Goal: Complete application form: Complete application form

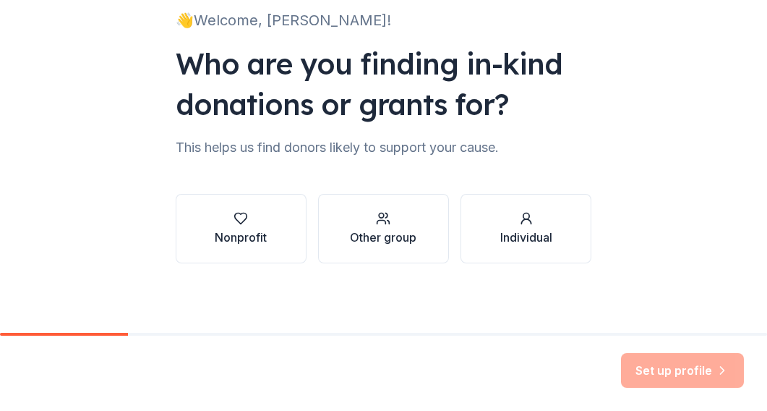
scroll to position [106, 0]
click at [256, 241] on div "Nonprofit" at bounding box center [241, 236] width 52 height 17
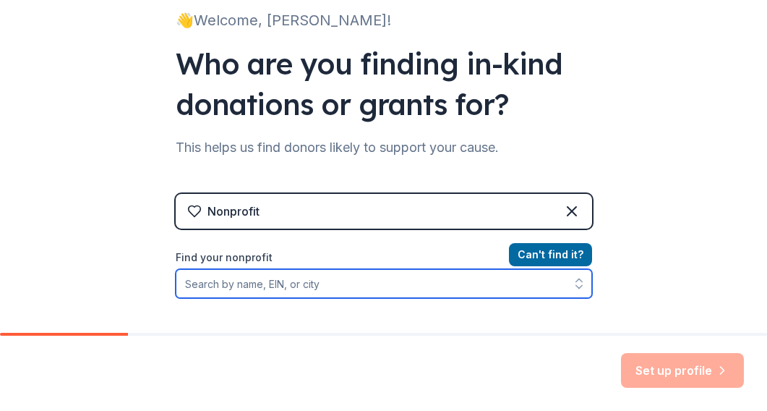
click at [349, 280] on input "Find your nonprofit" at bounding box center [384, 283] width 416 height 29
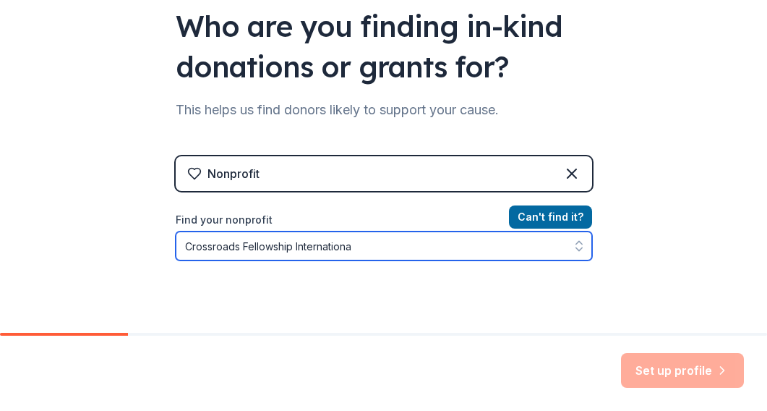
type input "Crossroads Fellowship International"
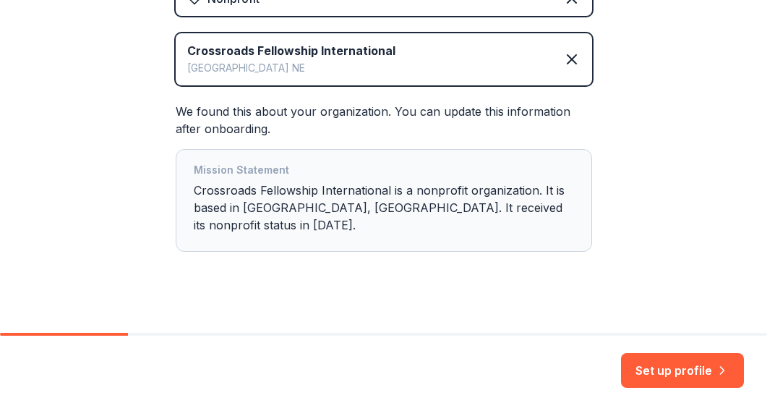
scroll to position [0, 0]
click at [496, 208] on div "Mission Statement Crossroads Fellowship International is a nonprofit organizati…" at bounding box center [384, 200] width 380 height 78
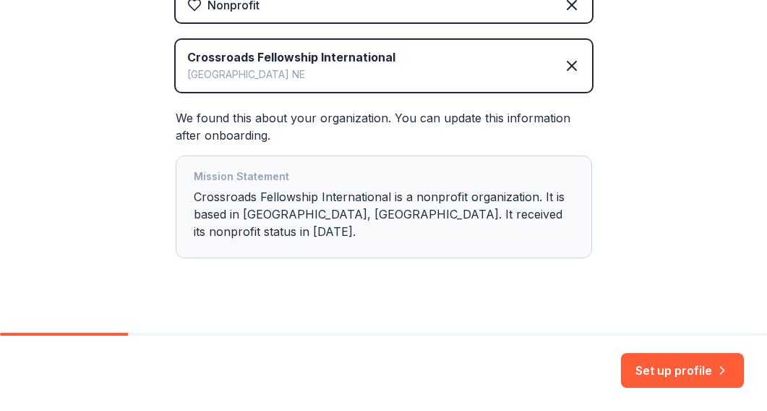
scroll to position [314, 0]
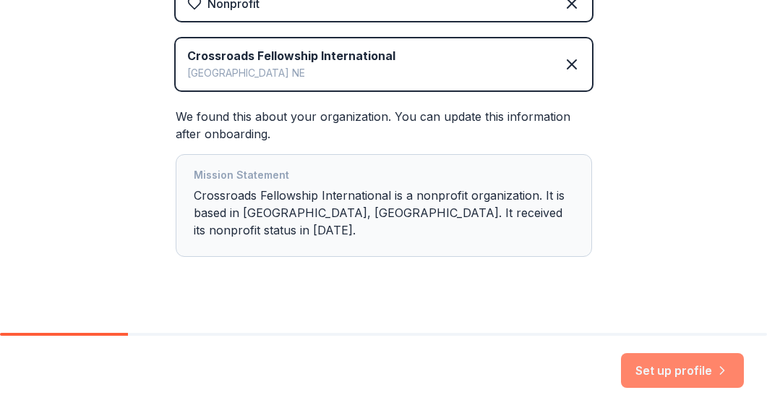
click at [669, 369] on button "Set up profile" at bounding box center [682, 370] width 123 height 35
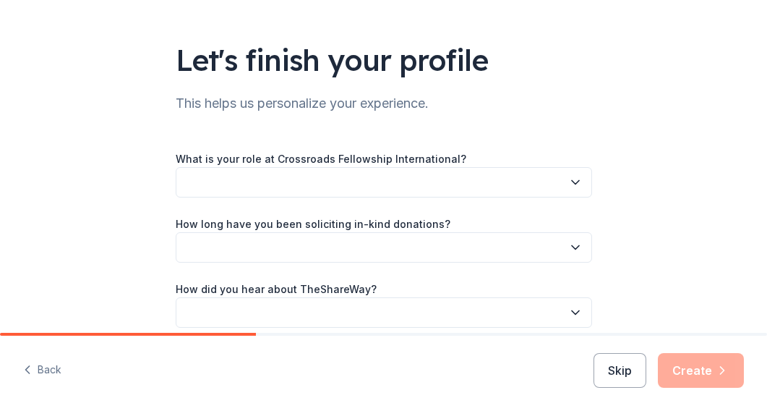
scroll to position [77, 0]
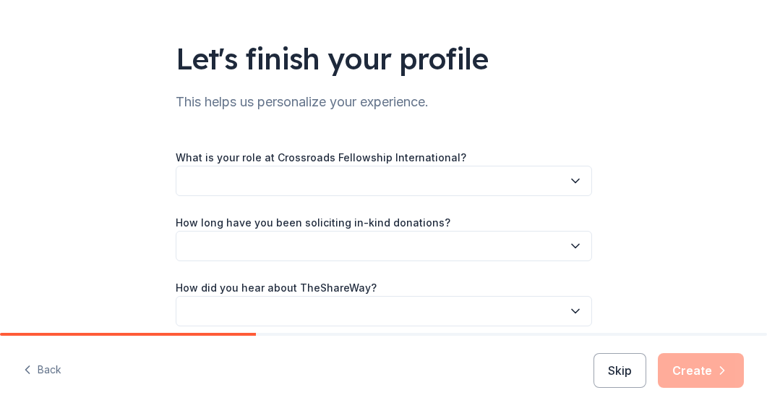
click at [575, 178] on icon "button" at bounding box center [575, 181] width 14 height 14
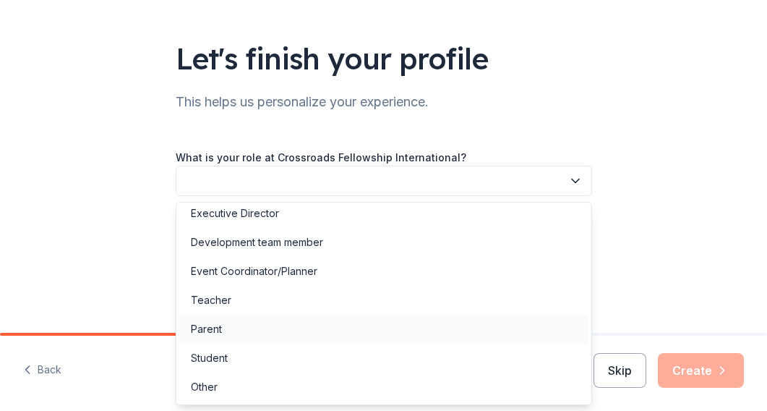
scroll to position [25, 0]
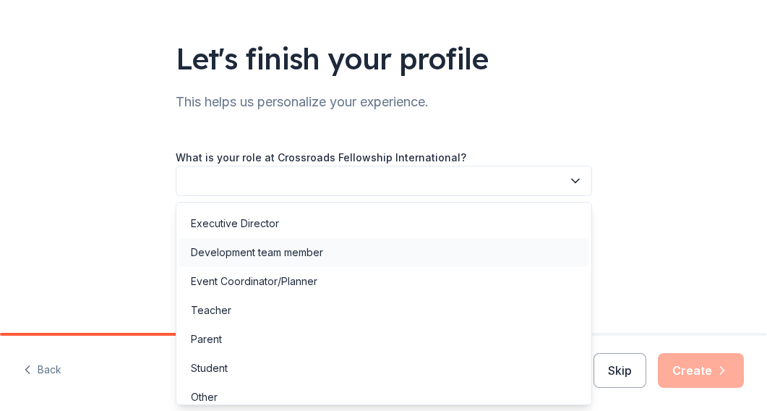
click at [461, 258] on div "Development team member" at bounding box center [383, 252] width 409 height 29
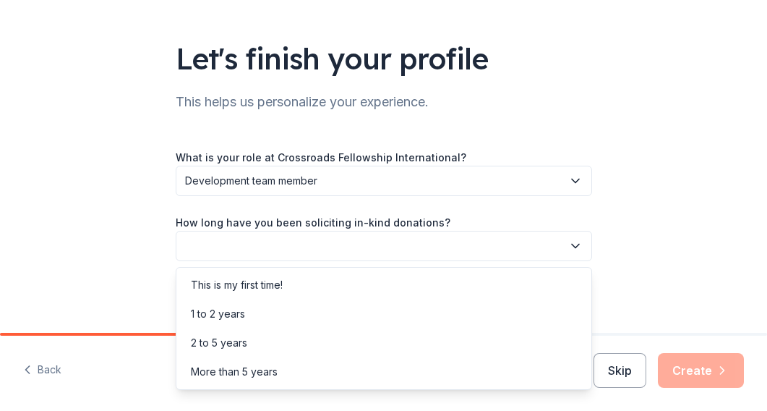
click at [579, 244] on icon "button" at bounding box center [575, 246] width 7 height 4
click at [523, 273] on div "This is my first time!" at bounding box center [383, 284] width 409 height 29
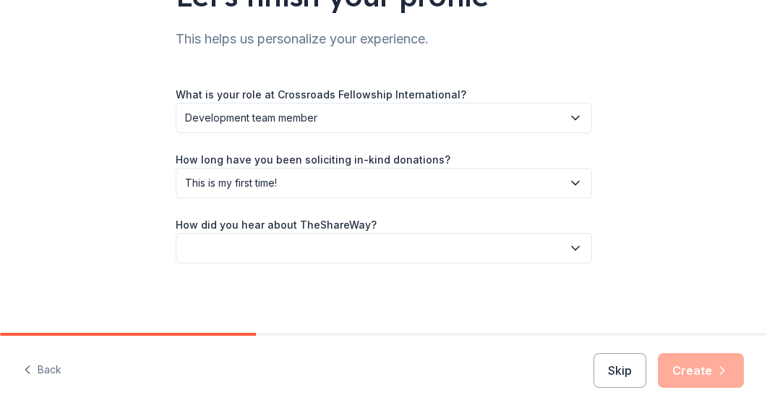
scroll to position [140, 0]
click at [581, 249] on icon "button" at bounding box center [575, 248] width 14 height 14
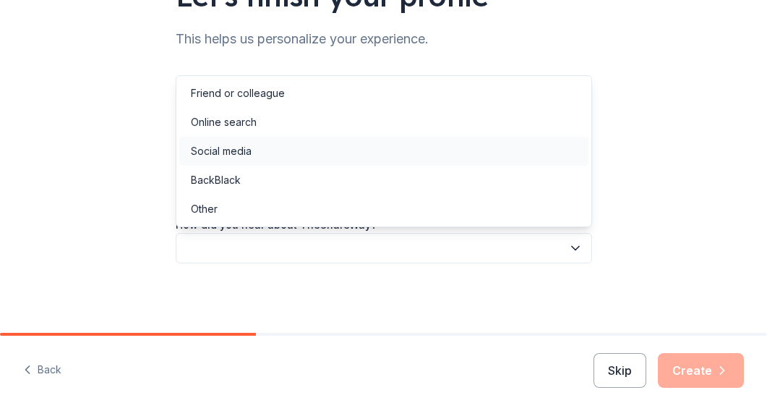
click at [499, 155] on div "Social media" at bounding box center [383, 151] width 409 height 29
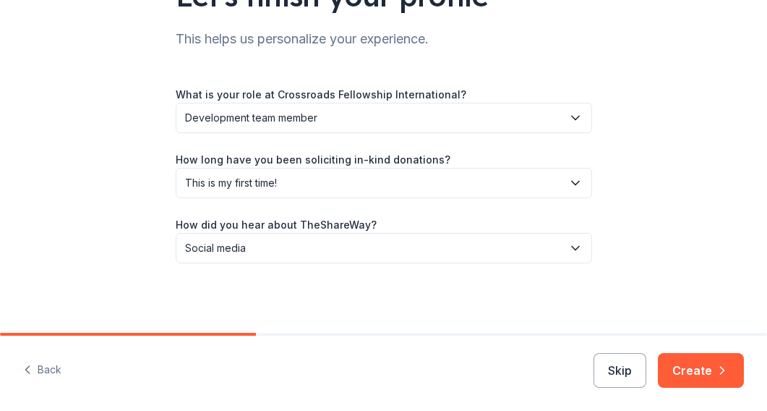
scroll to position [0, 0]
click at [693, 360] on button "Create" at bounding box center [701, 370] width 86 height 35
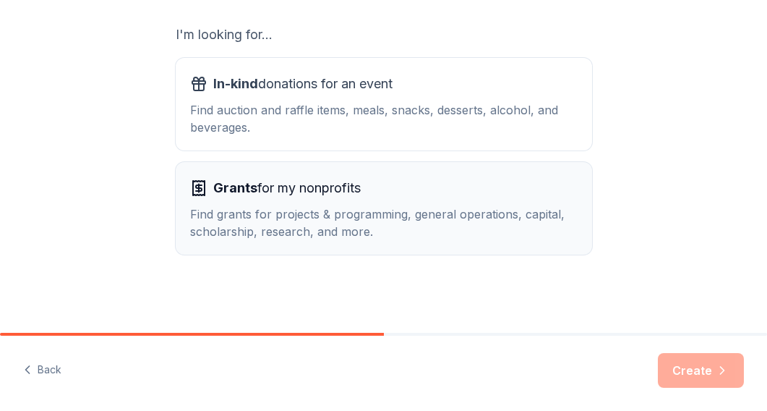
scroll to position [251, 0]
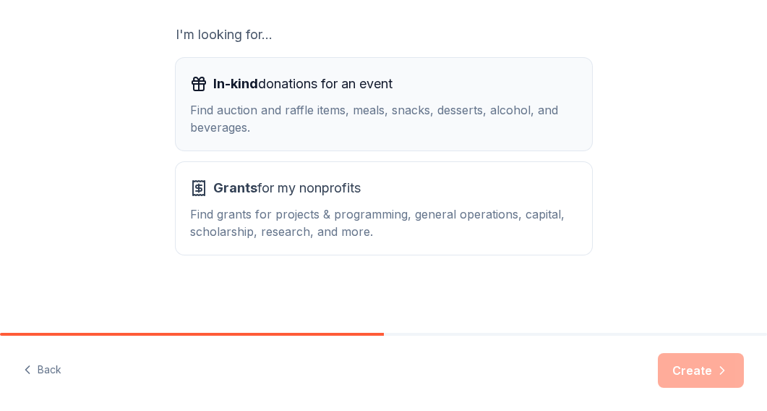
click at [451, 121] on div "Find auction and raffle items, meals, snacks, desserts, alcohol, and beverages." at bounding box center [384, 118] width 388 height 35
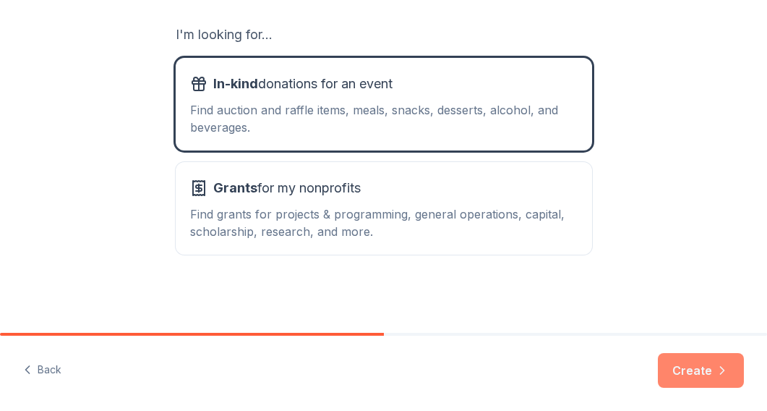
click at [689, 365] on button "Create" at bounding box center [701, 370] width 86 height 35
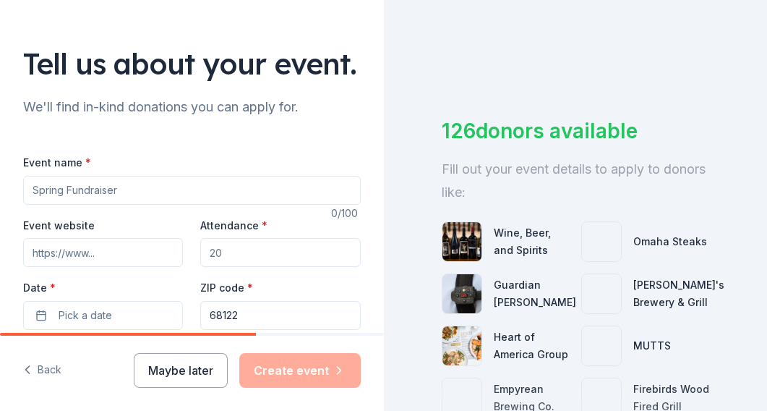
scroll to position [72, 0]
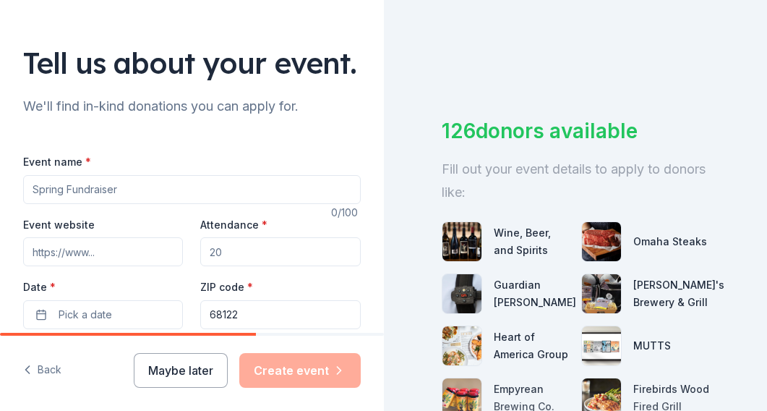
type input "F"
type input "Kids Field Trip"
click at [344, 153] on div "Event name * Kids Field Trip" at bounding box center [192, 178] width 338 height 51
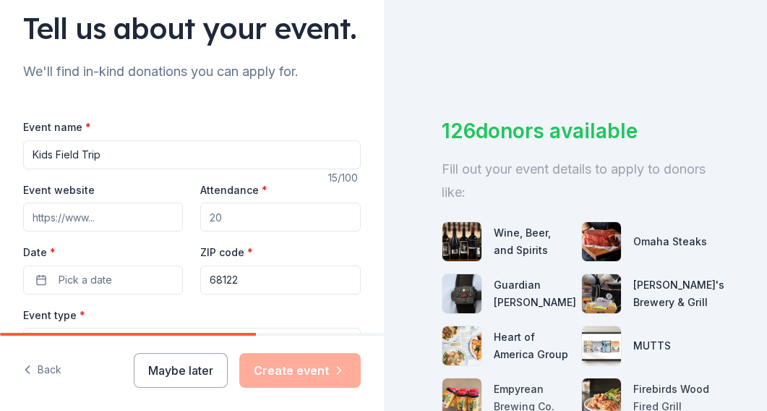
scroll to position [108, 0]
drag, startPoint x: 229, startPoint y: 217, endPoint x: 211, endPoint y: 213, distance: 18.6
click at [211, 213] on input "Attendance *" at bounding box center [280, 216] width 160 height 29
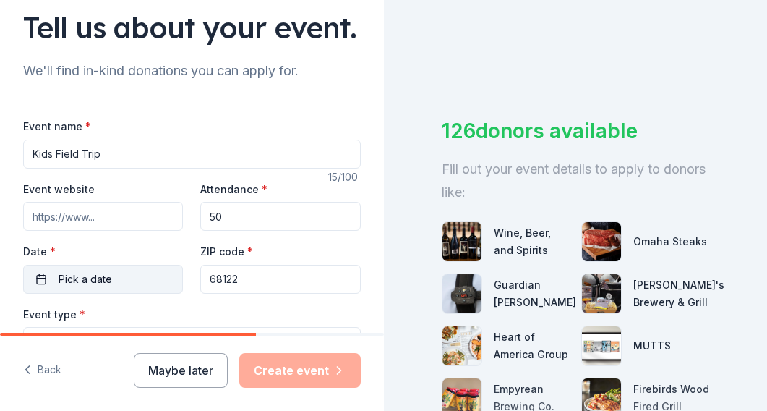
type input "50"
click at [131, 277] on button "Pick a date" at bounding box center [103, 279] width 160 height 29
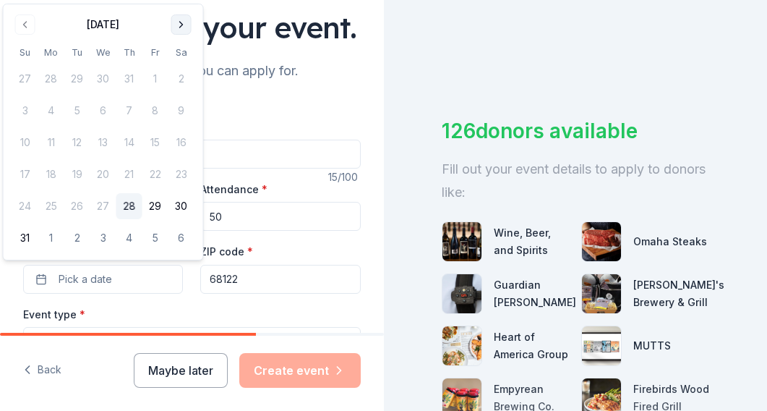
click at [181, 20] on button "Go to next month" at bounding box center [181, 24] width 20 height 20
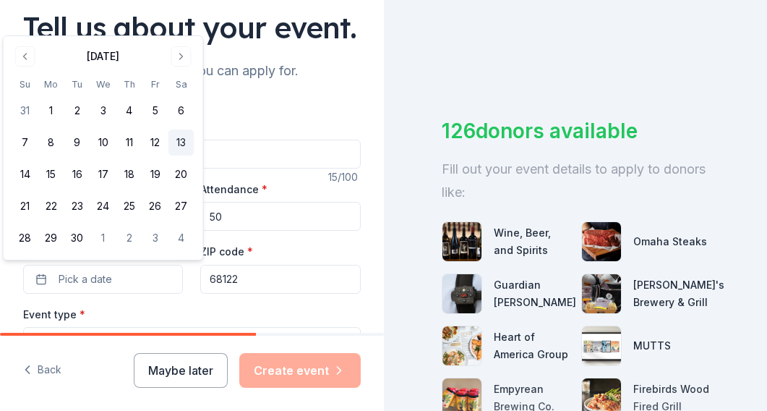
click at [184, 134] on button "13" at bounding box center [181, 142] width 26 height 26
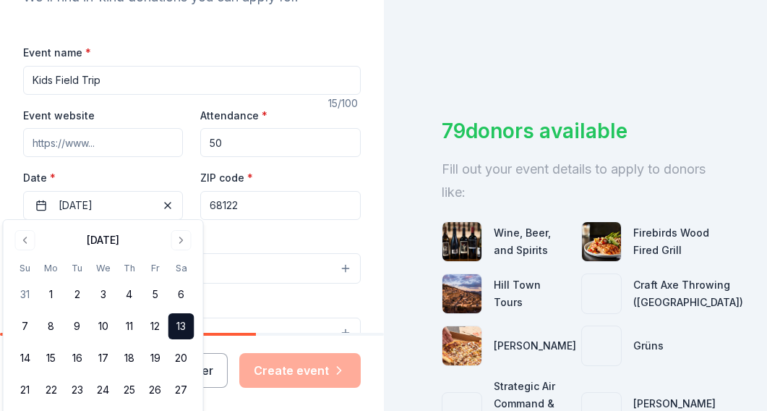
scroll to position [184, 0]
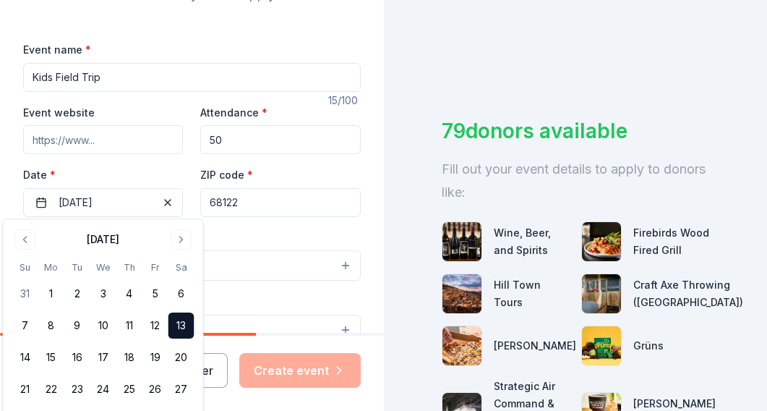
click at [280, 288] on div "Event type * Select Demographic Select We use this information to help brands f…" at bounding box center [192, 380] width 338 height 304
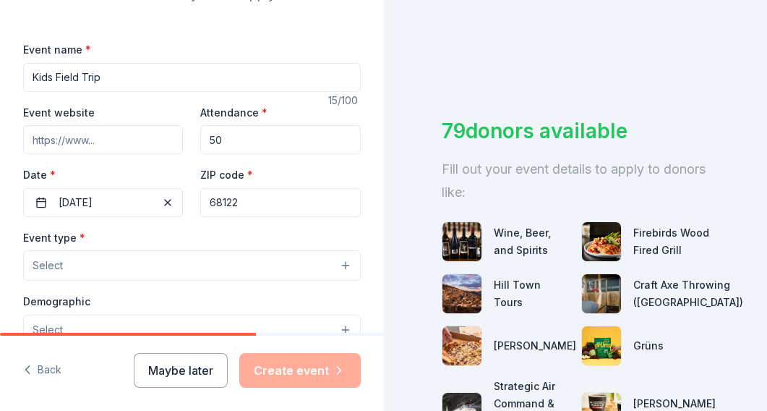
click at [280, 268] on button "Select" at bounding box center [192, 265] width 338 height 30
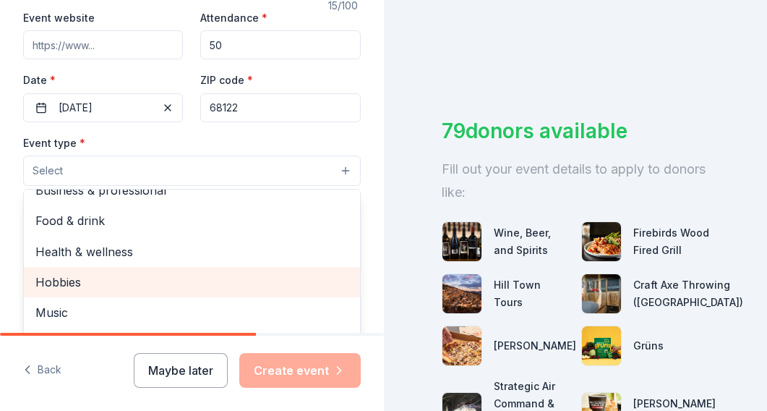
scroll to position [46, 0]
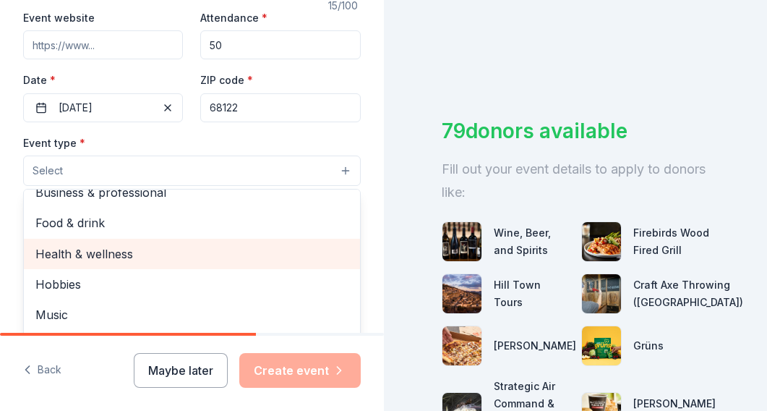
click at [239, 252] on span "Health & wellness" at bounding box center [191, 253] width 313 height 19
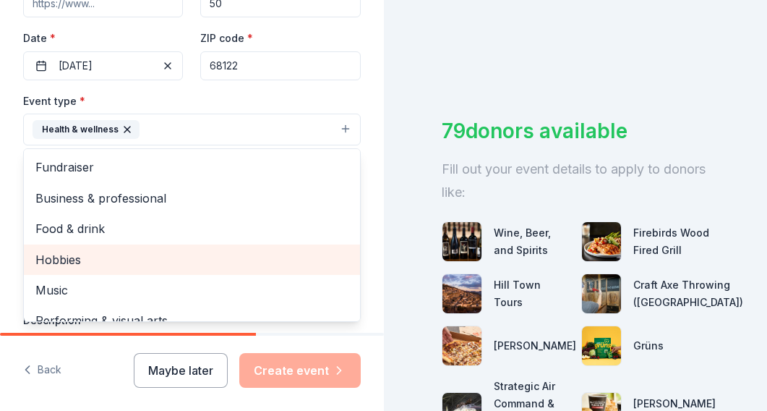
scroll to position [0, 0]
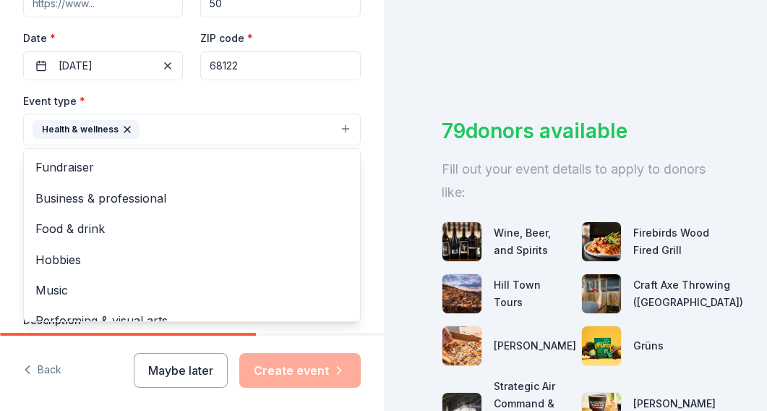
click at [375, 121] on div "Tell us about your event. We'll find in-kind donations you can apply for. Event…" at bounding box center [192, 161] width 384 height 964
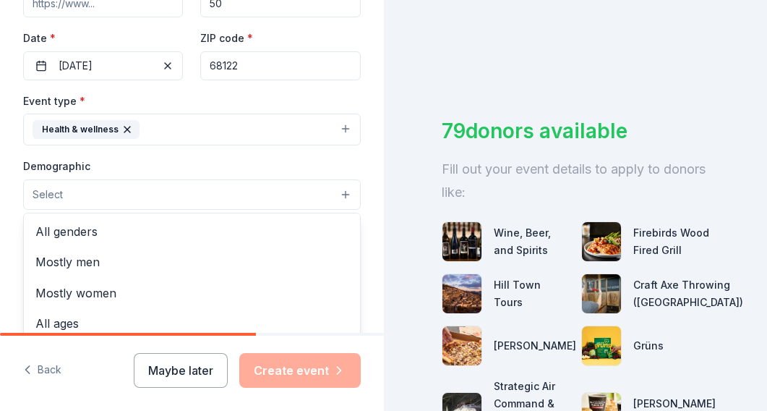
click at [341, 186] on button "Select" at bounding box center [192, 194] width 338 height 30
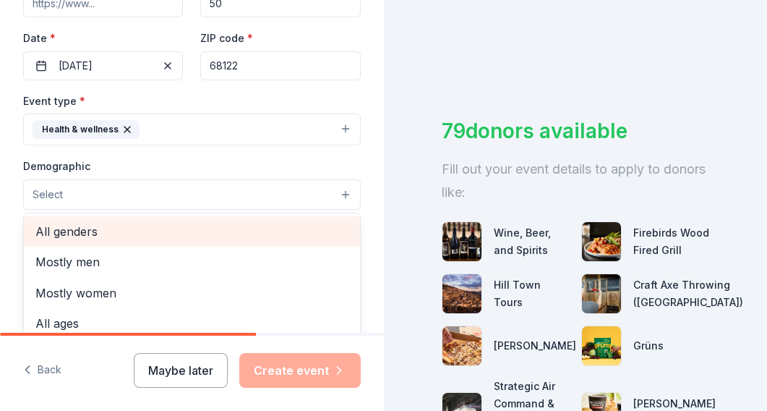
click at [133, 237] on span "All genders" at bounding box center [191, 231] width 313 height 19
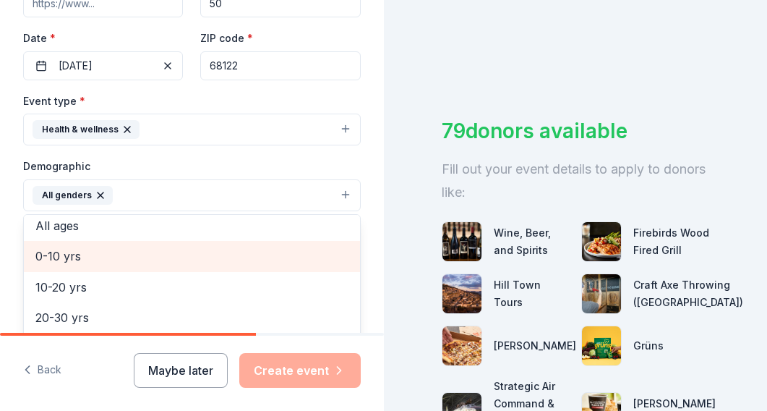
click at [139, 258] on span "0-10 yrs" at bounding box center [191, 256] width 313 height 19
click at [141, 254] on span "10-20 yrs" at bounding box center [191, 256] width 313 height 19
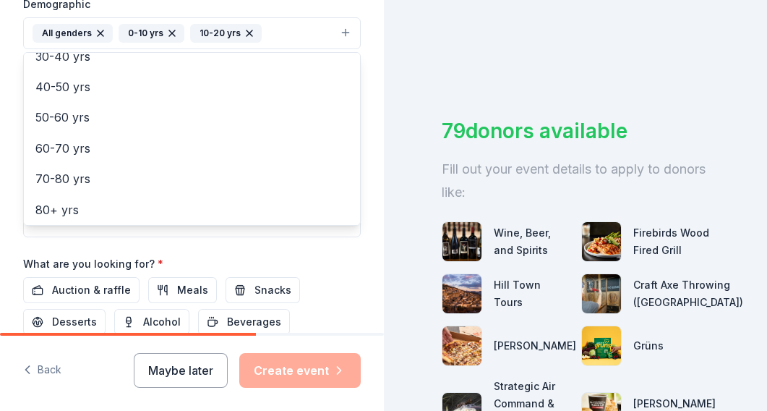
scroll to position [489, 0]
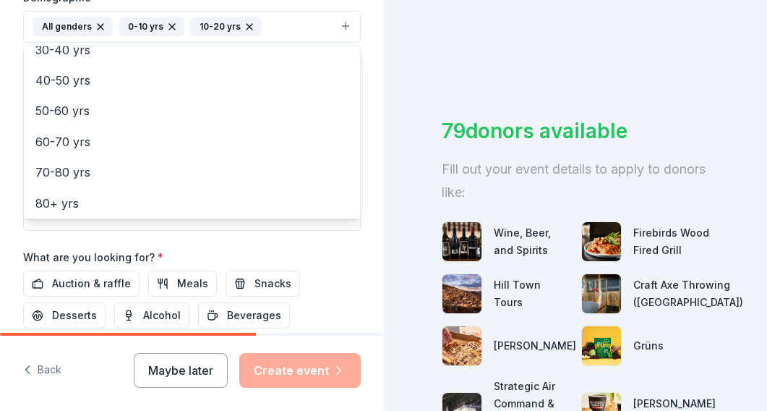
click at [304, 236] on div "Event name * Kids Field Trip 15 /100 Event website Attendance * 50 Date * [DATE…" at bounding box center [192, 70] width 338 height 671
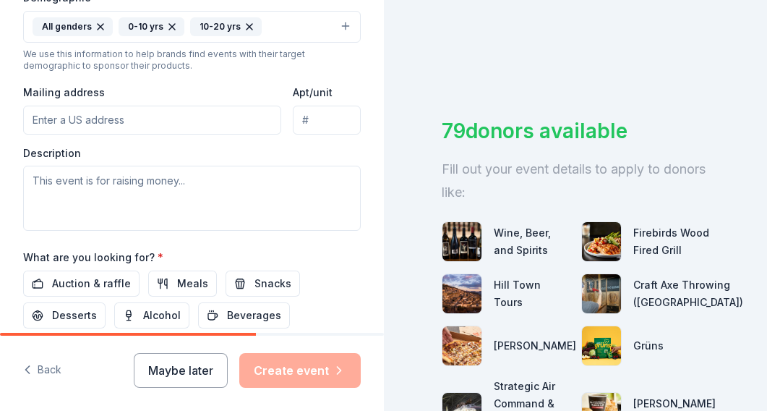
scroll to position [472, 0]
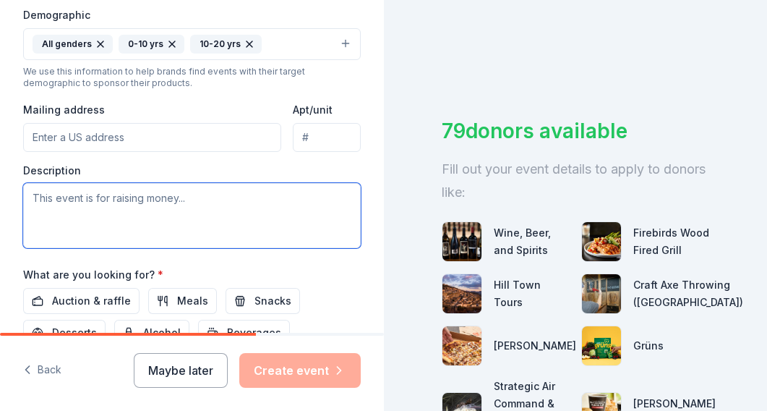
click at [179, 194] on textarea at bounding box center [192, 215] width 338 height 65
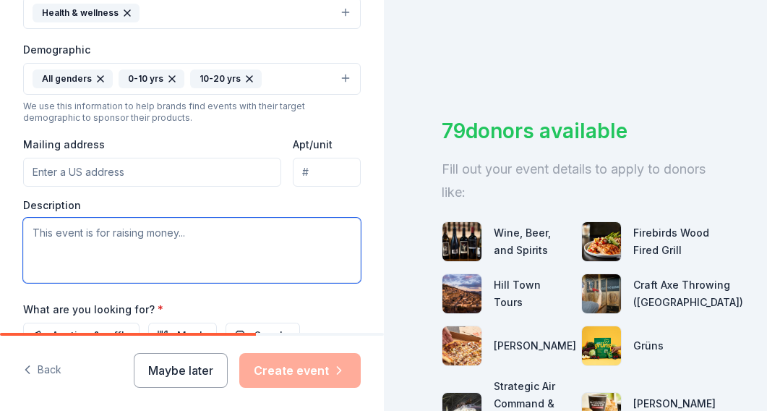
scroll to position [448, 0]
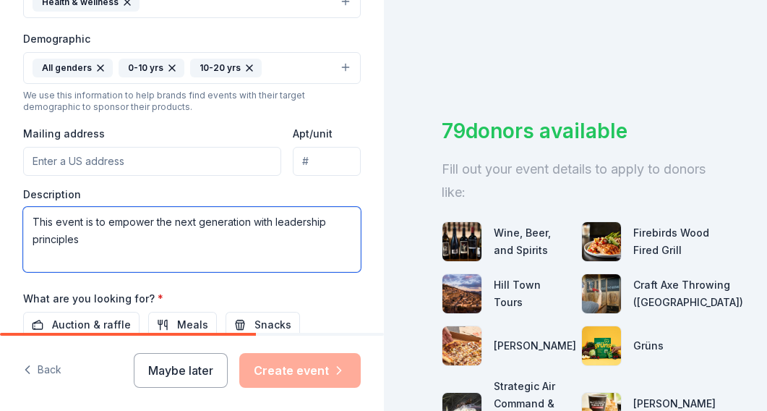
click at [173, 219] on textarea "This event is to empower the next generation with leadership principles" at bounding box center [192, 239] width 338 height 65
click at [90, 238] on textarea "This event is to empower the next generation with leadership principles" at bounding box center [192, 239] width 338 height 65
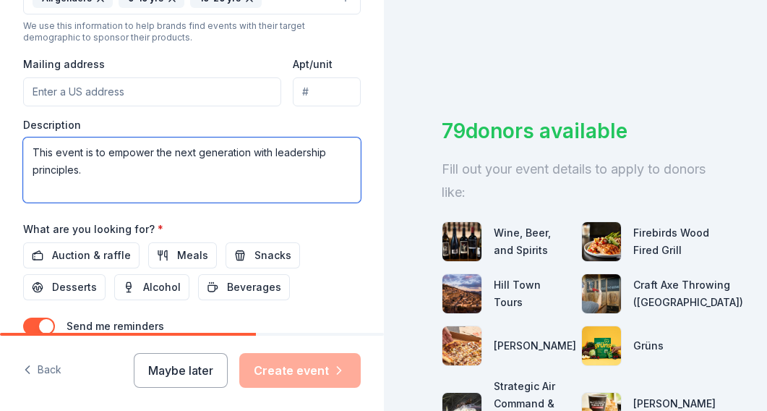
scroll to position [545, 0]
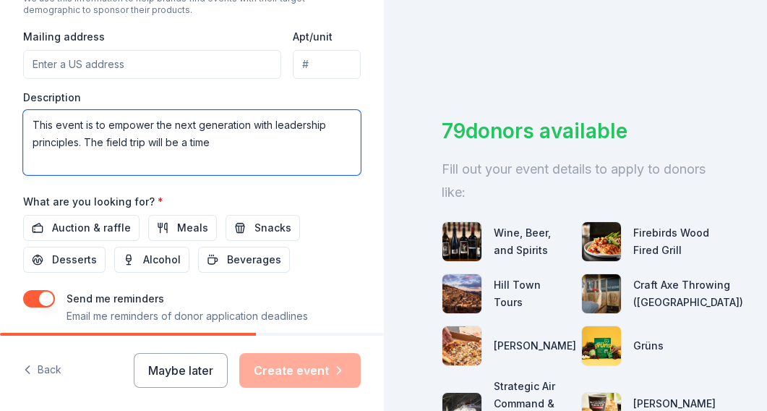
drag, startPoint x: 85, startPoint y: 140, endPoint x: 228, endPoint y: 147, distance: 143.3
click at [228, 147] on textarea "This event is to empower the next generation with leadership principles. The fi…" at bounding box center [192, 142] width 338 height 65
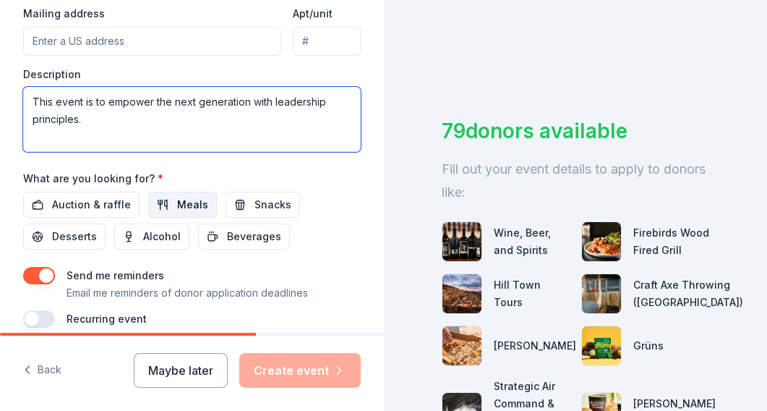
scroll to position [589, 0]
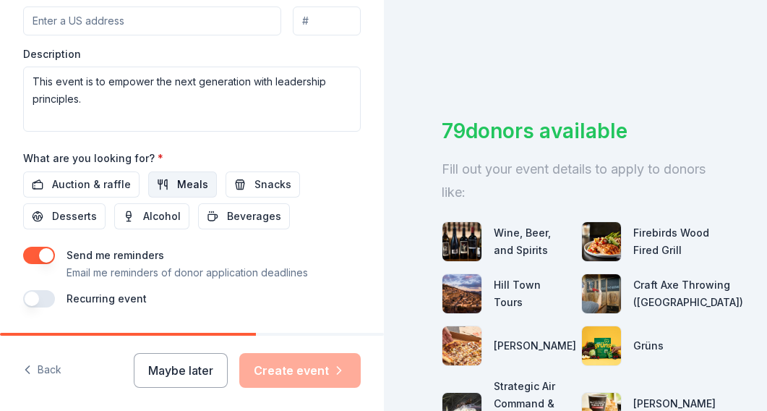
click at [177, 181] on span "Meals" at bounding box center [192, 184] width 31 height 17
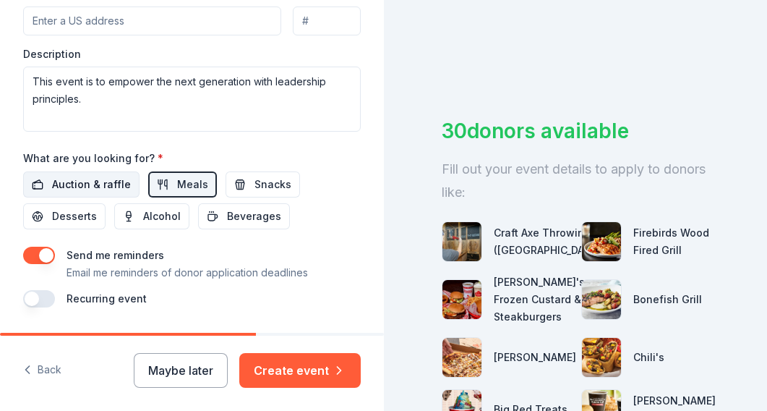
click at [107, 181] on span "Auction & raffle" at bounding box center [91, 184] width 79 height 17
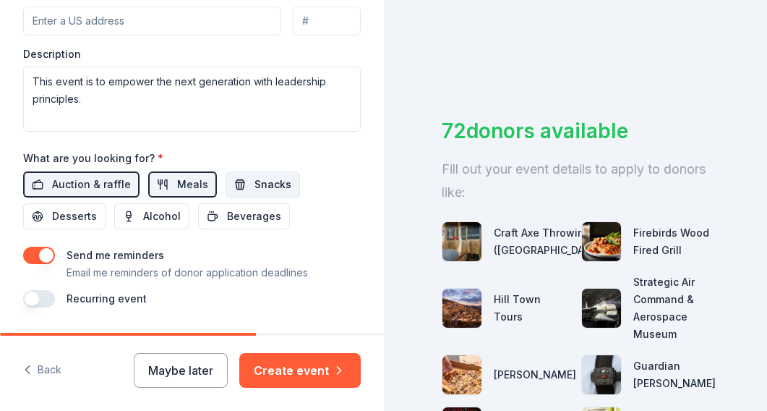
click at [254, 181] on span "Snacks" at bounding box center [272, 184] width 37 height 17
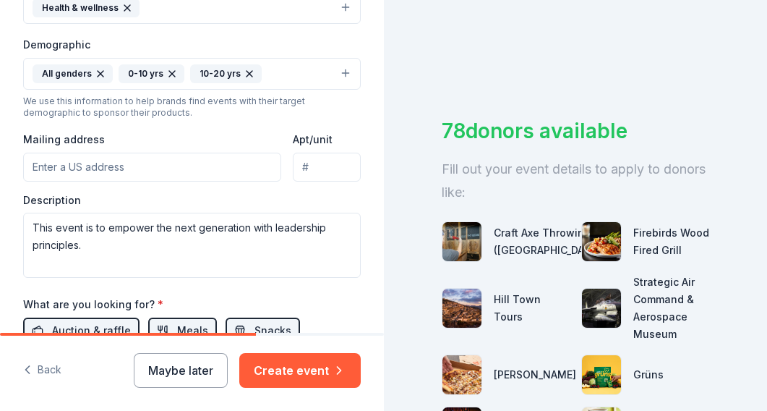
scroll to position [425, 0]
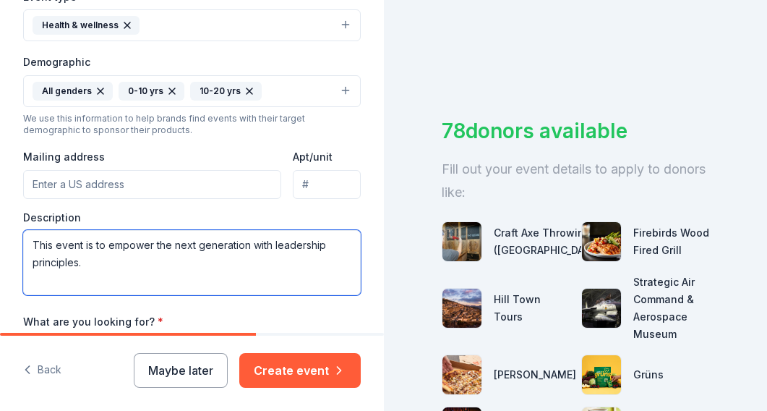
click at [138, 274] on textarea "This event is to empower the next generation with leadership principles." at bounding box center [192, 262] width 338 height 65
paste textarea "The Next Generation Leadership Trip is designed to help children and youth lear…"
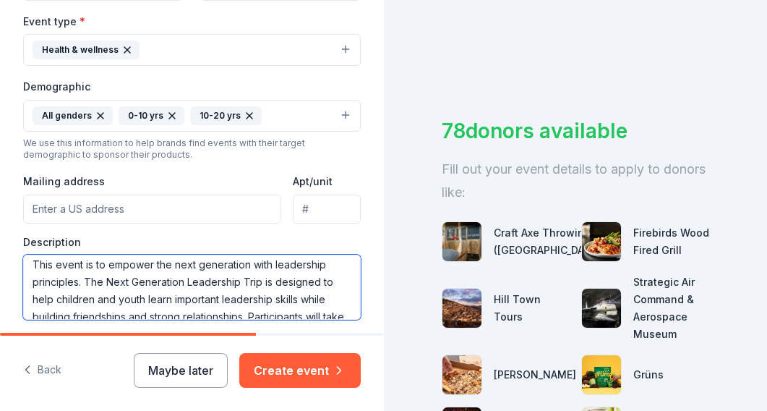
scroll to position [391, 0]
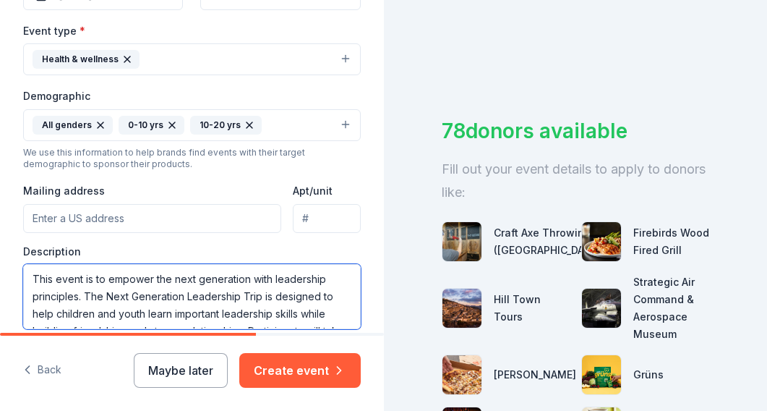
click at [94, 277] on textarea "This event is to empower the next generation with leadership principles. The Ne…" at bounding box center [192, 296] width 338 height 65
drag, startPoint x: 82, startPoint y: 295, endPoint x: 36, endPoint y: 268, distance: 52.8
click at [36, 268] on textarea "This event is to empower the next generation with leadership principles. The Ne…" at bounding box center [192, 296] width 338 height 65
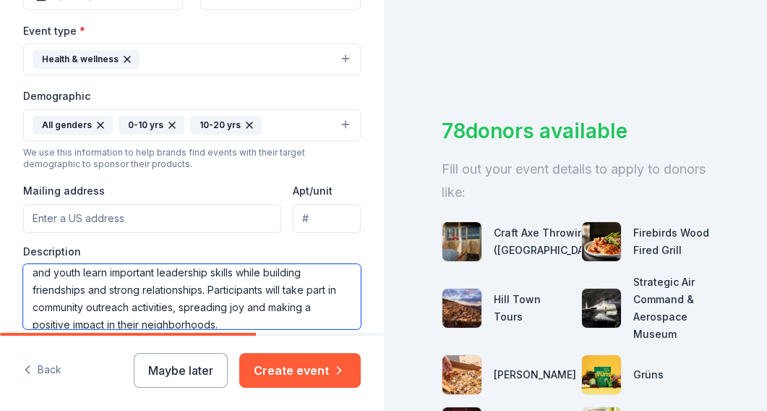
scroll to position [20, 0]
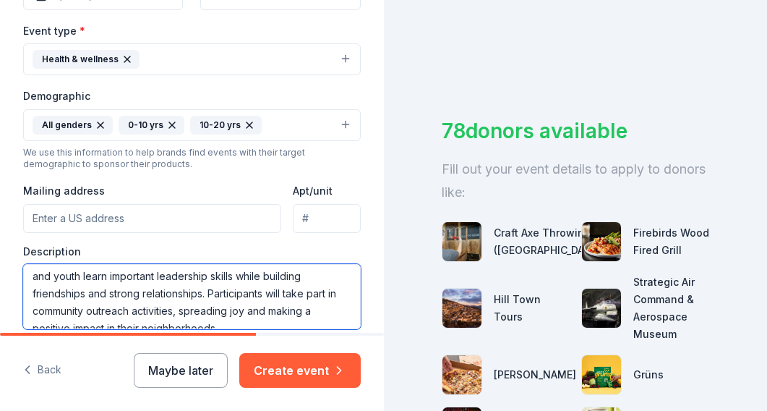
click at [209, 292] on textarea "The Next Generation Leadership Trip is designed to help children and youth lear…" at bounding box center [192, 296] width 338 height 65
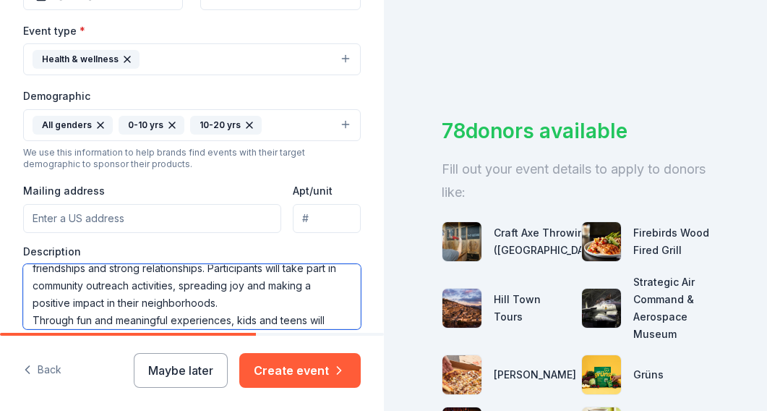
scroll to position [43, 0]
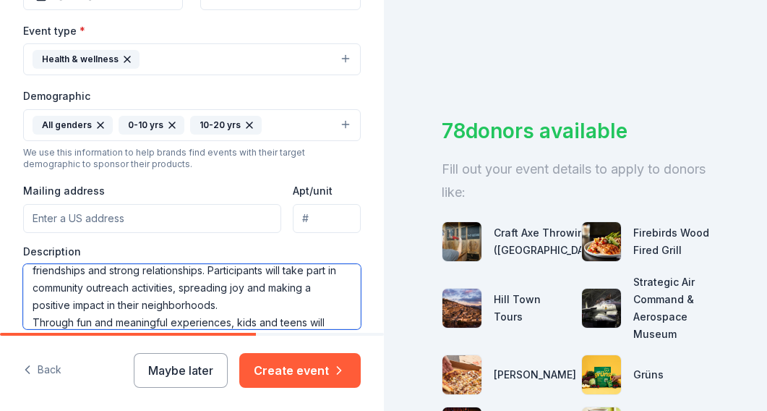
drag, startPoint x: 210, startPoint y: 267, endPoint x: 217, endPoint y: 306, distance: 39.7
click at [217, 306] on textarea "The Next Generation Leadership Trip is designed to help children and youth lear…" at bounding box center [192, 296] width 338 height 65
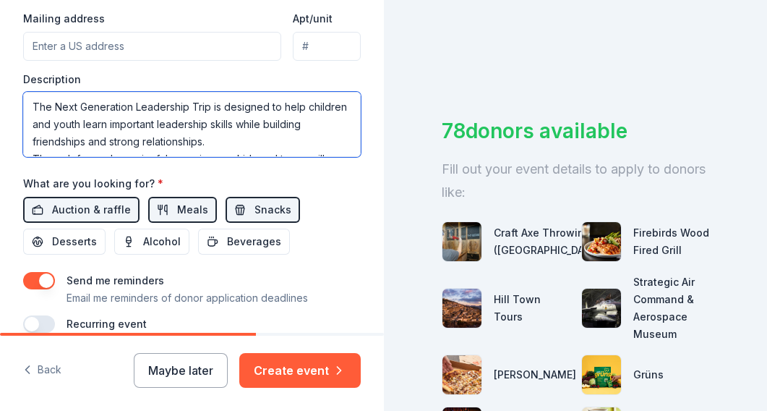
scroll to position [0, 0]
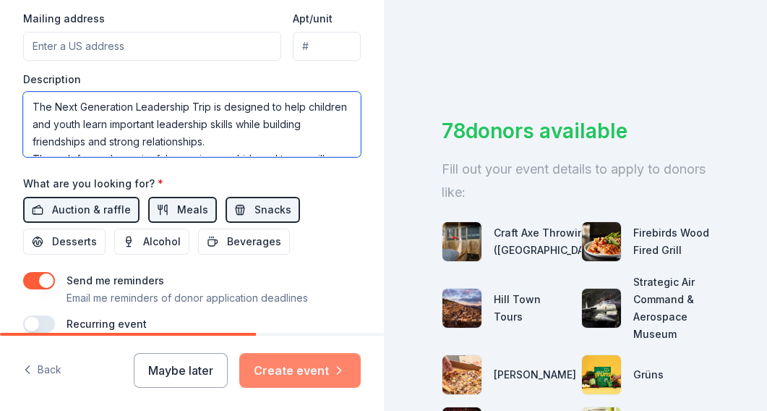
type textarea "The Next Generation Leadership Trip is designed to help children and youth lear…"
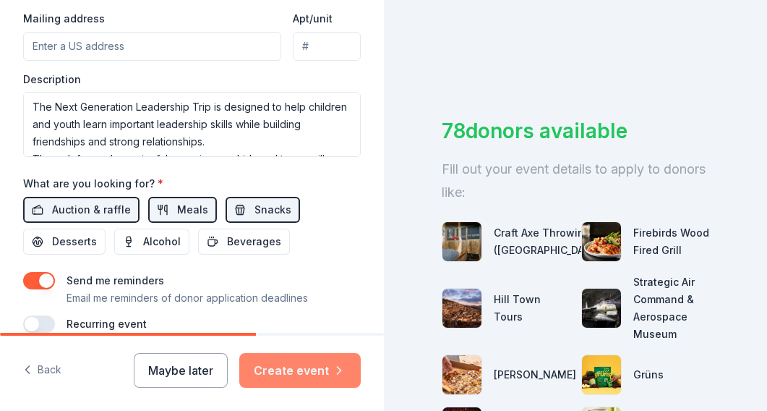
click at [286, 373] on button "Create event" at bounding box center [299, 370] width 121 height 35
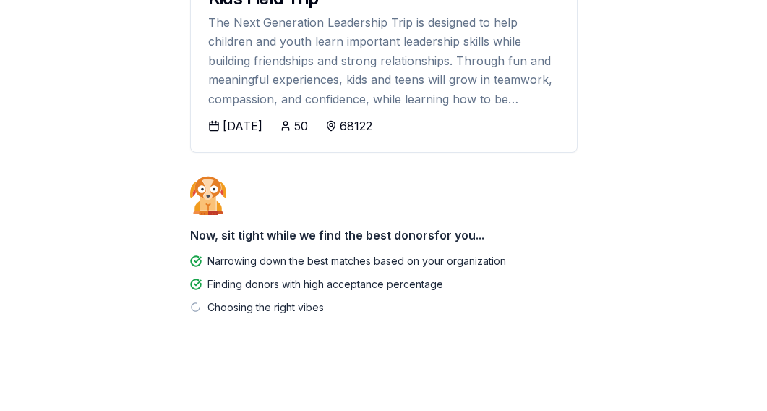
scroll to position [218, 0]
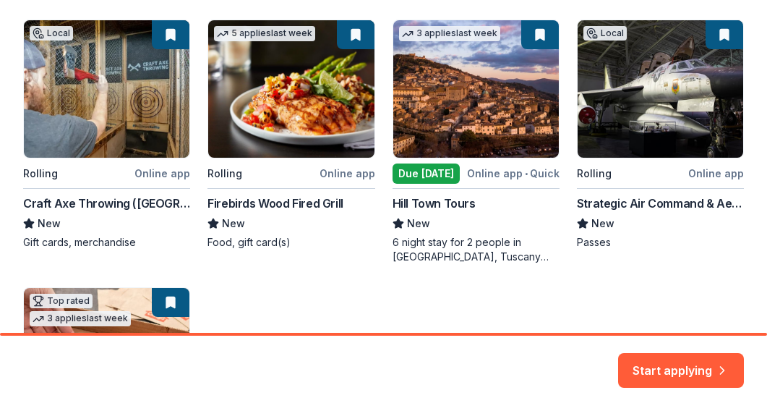
scroll to position [254, 0]
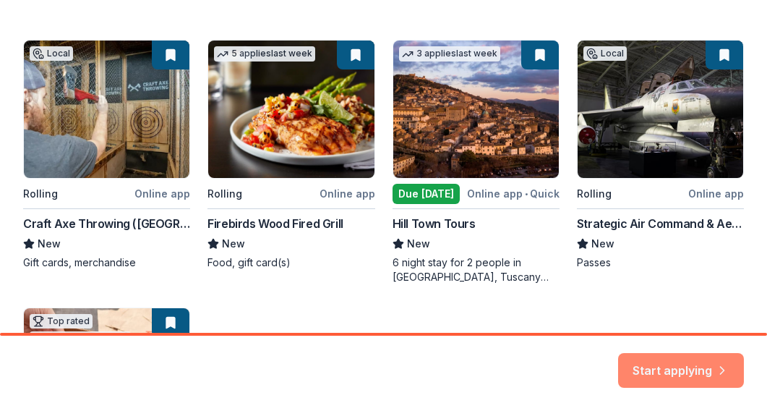
click at [658, 368] on button "Start applying" at bounding box center [681, 361] width 126 height 35
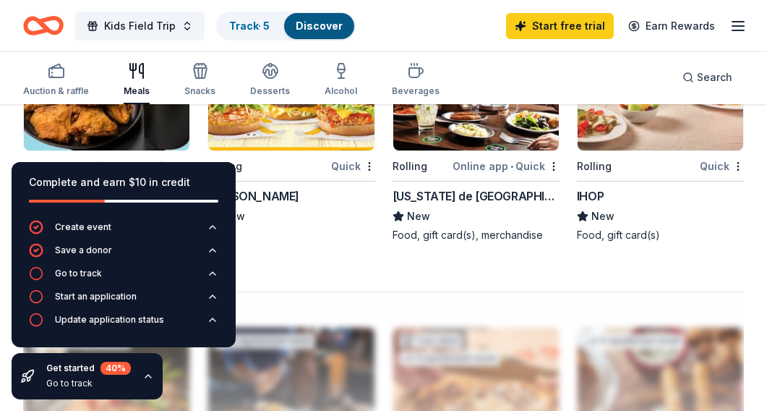
scroll to position [1320, 0]
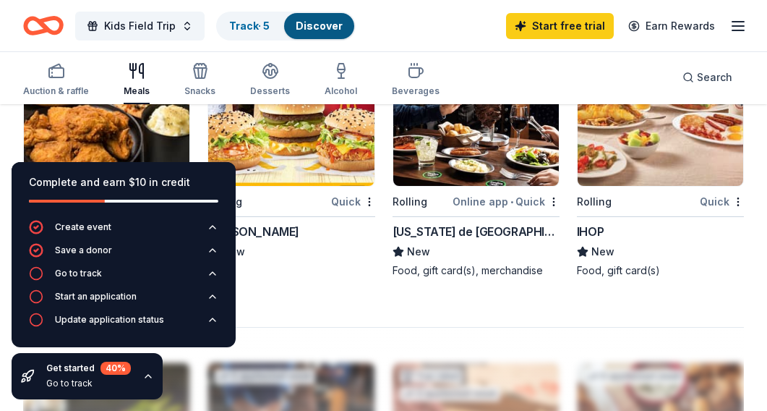
click at [321, 165] on img at bounding box center [291, 116] width 166 height 137
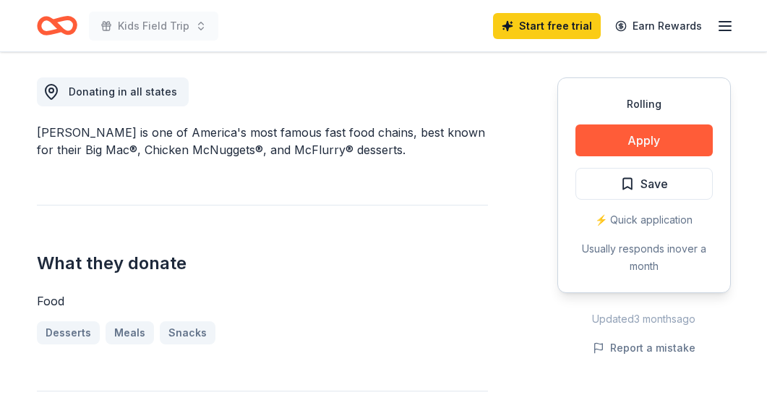
scroll to position [397, 0]
click at [605, 150] on button "Apply" at bounding box center [643, 140] width 137 height 32
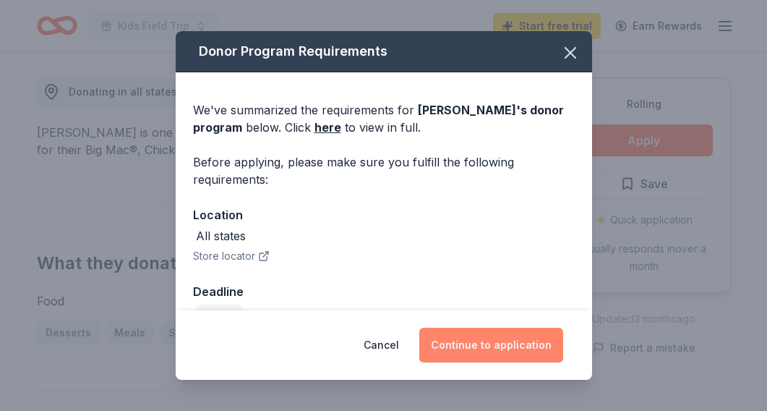
click at [463, 351] on button "Continue to application" at bounding box center [491, 345] width 144 height 35
